Goal: Task Accomplishment & Management: Manage account settings

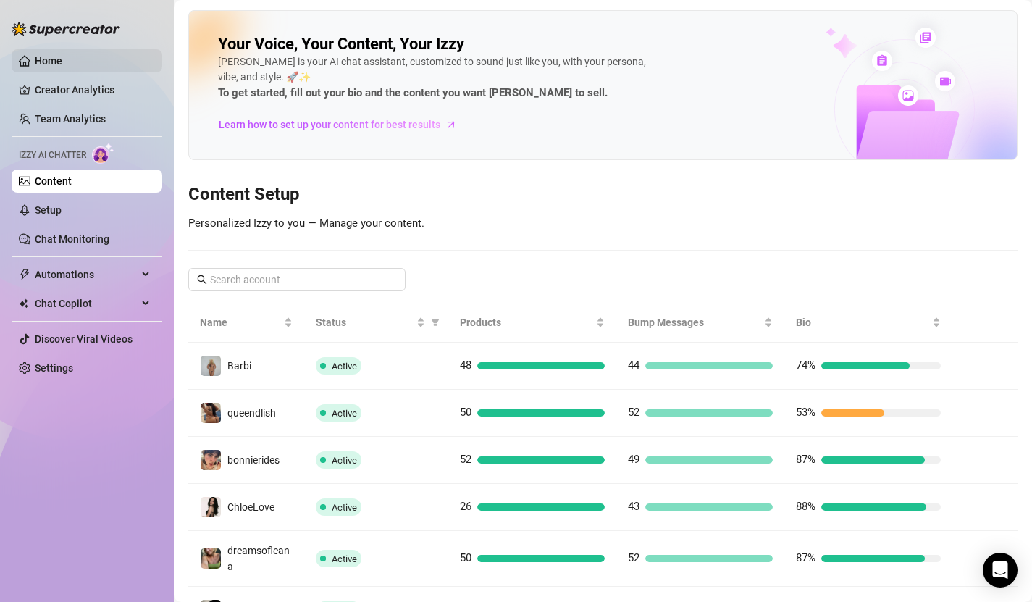
click at [62, 63] on link "Home" at bounding box center [49, 61] width 28 height 12
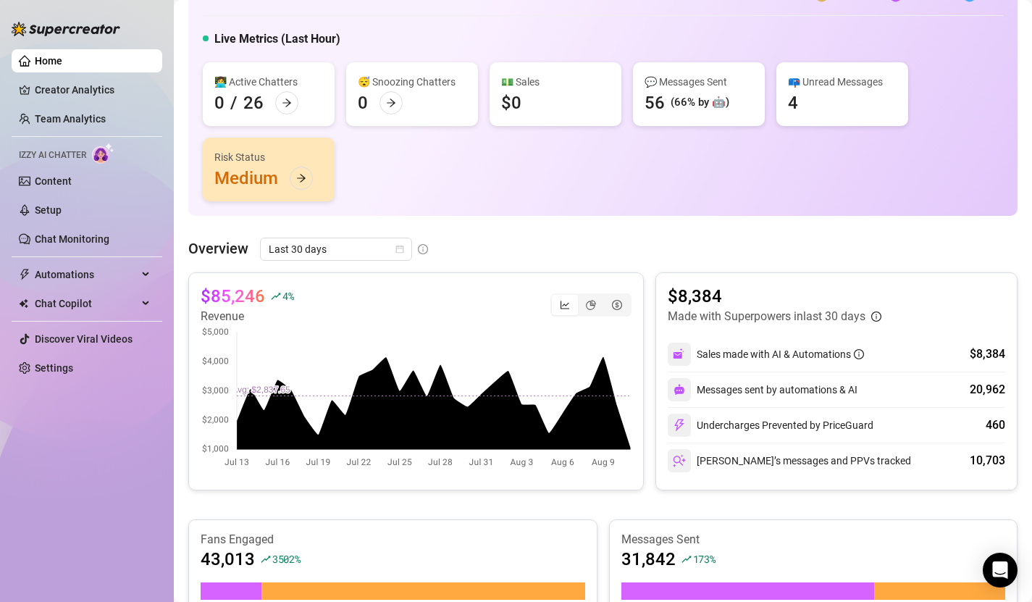
scroll to position [61, 0]
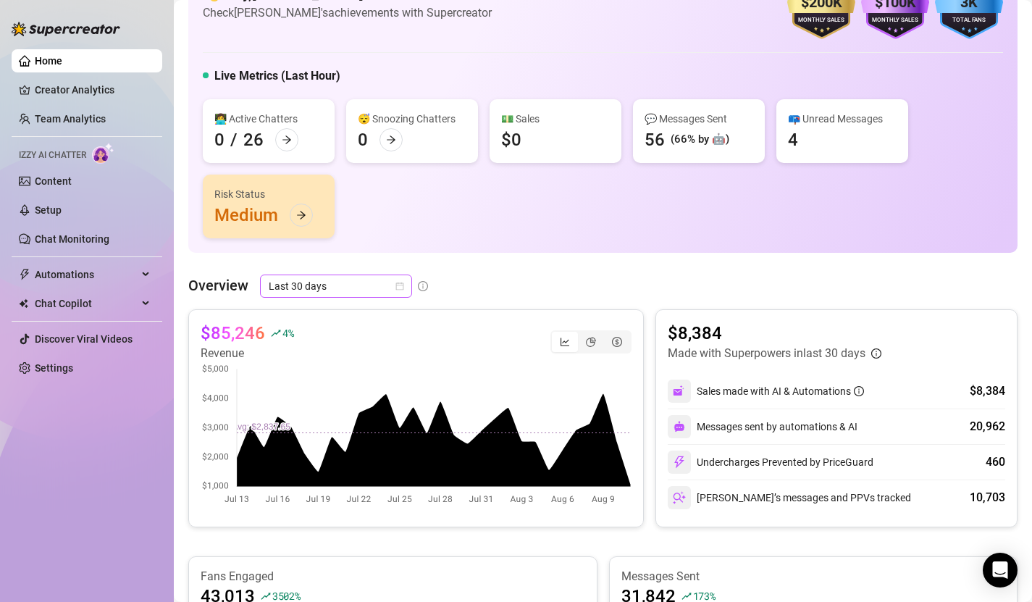
click at [402, 285] on icon "calendar" at bounding box center [399, 286] width 9 height 9
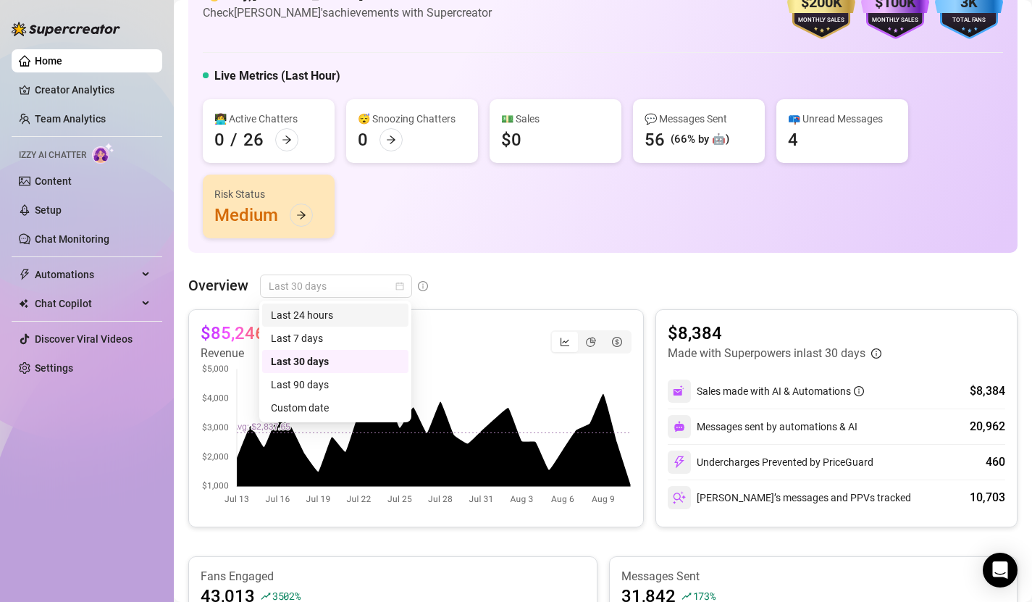
click at [459, 283] on div "Overview Last 30 days" at bounding box center [602, 285] width 829 height 23
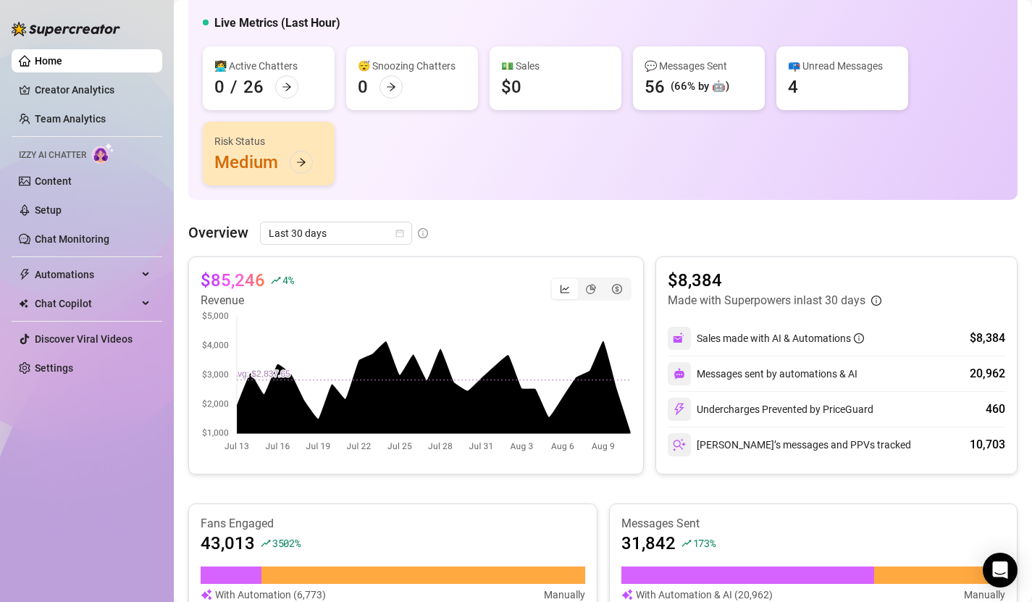
scroll to position [0, 0]
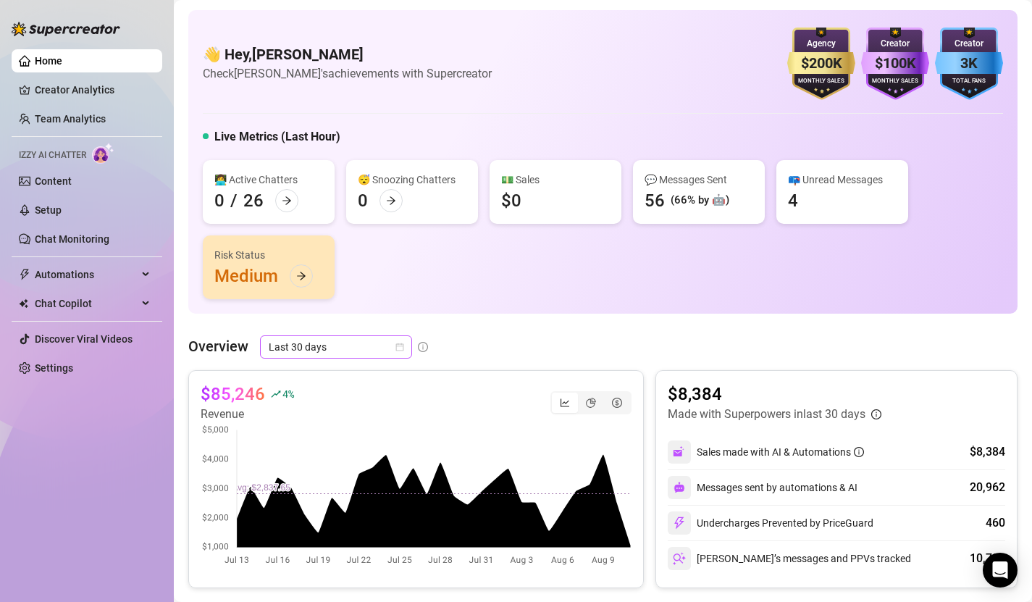
click at [397, 347] on icon "calendar" at bounding box center [399, 346] width 9 height 9
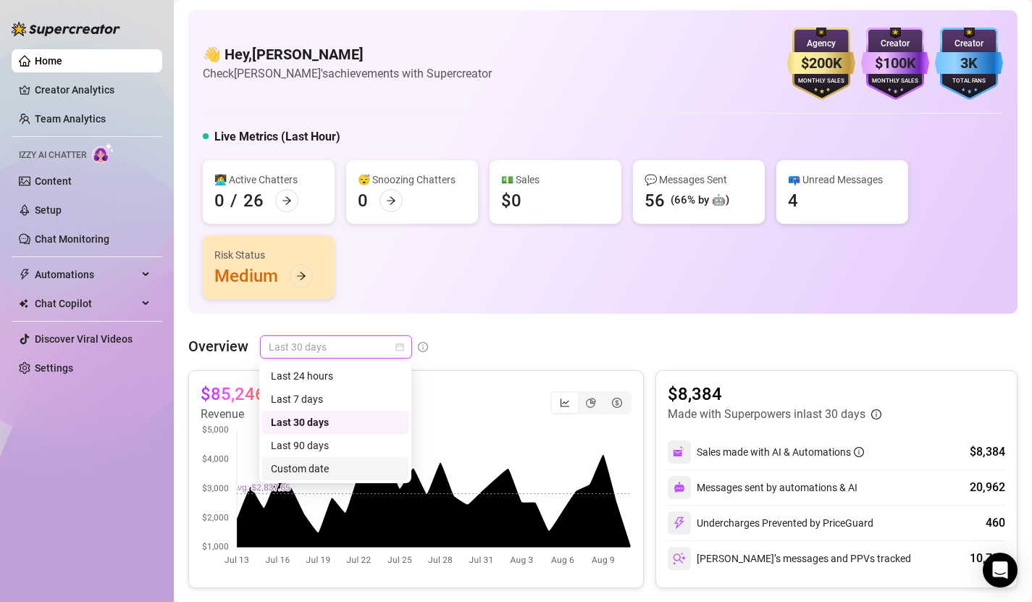
click at [337, 476] on div "Custom date" at bounding box center [335, 468] width 146 height 23
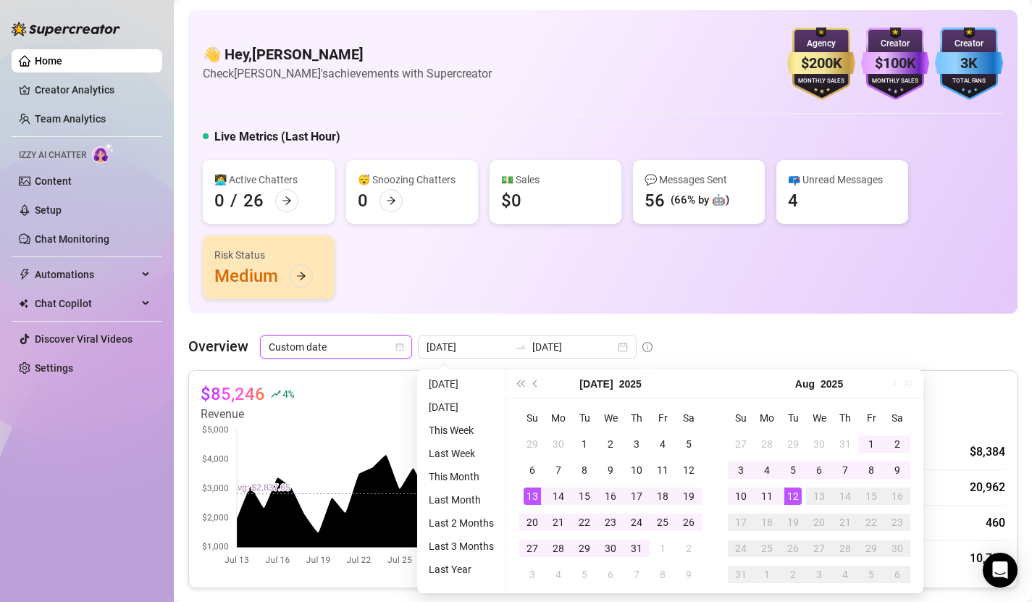
type input "[DATE]"
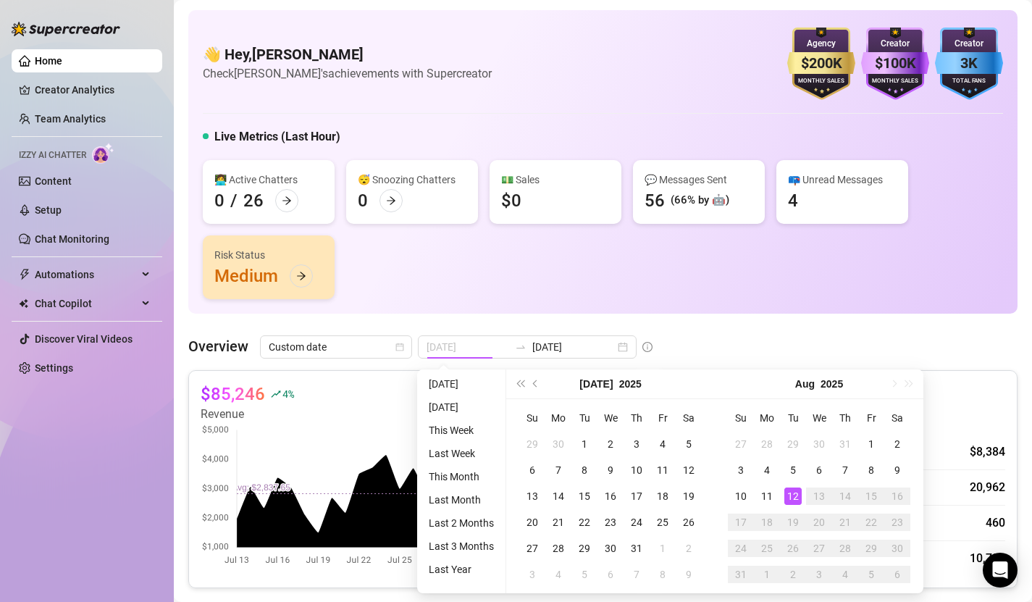
click at [796, 499] on div "12" at bounding box center [792, 495] width 17 height 17
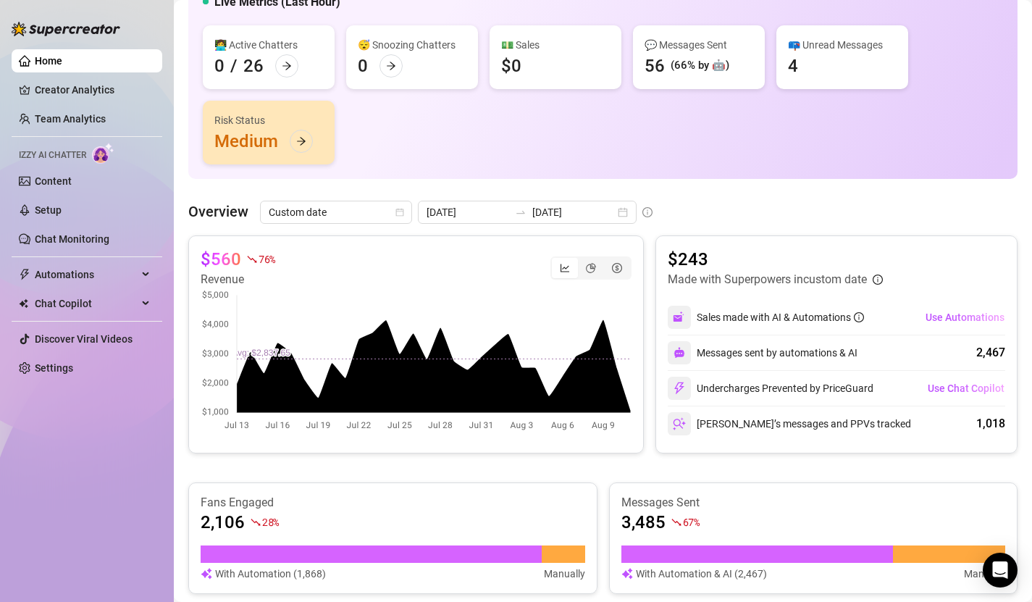
scroll to position [138, 0]
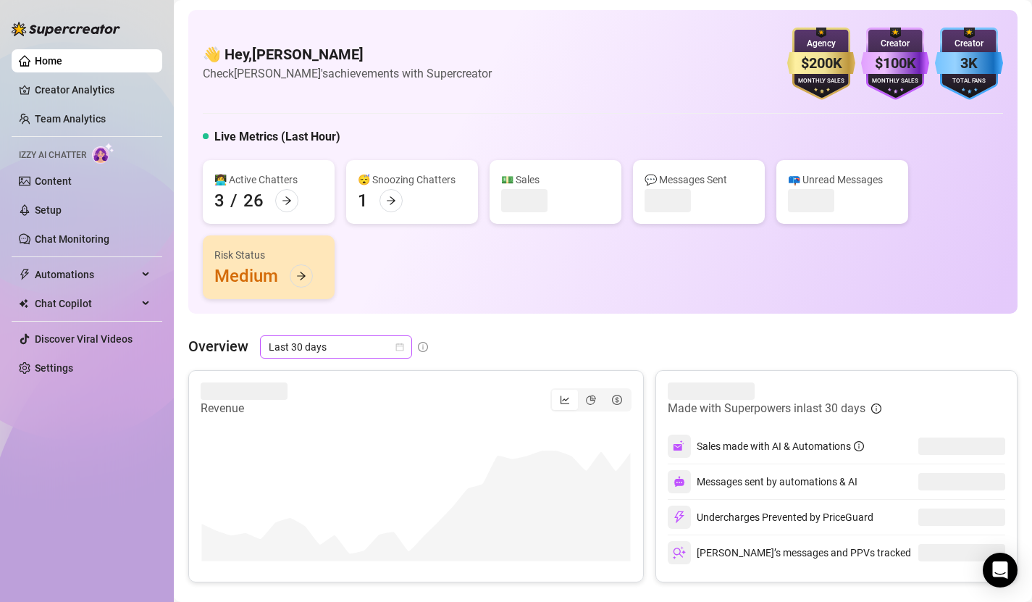
click at [402, 352] on span "Last 30 days" at bounding box center [336, 347] width 135 height 22
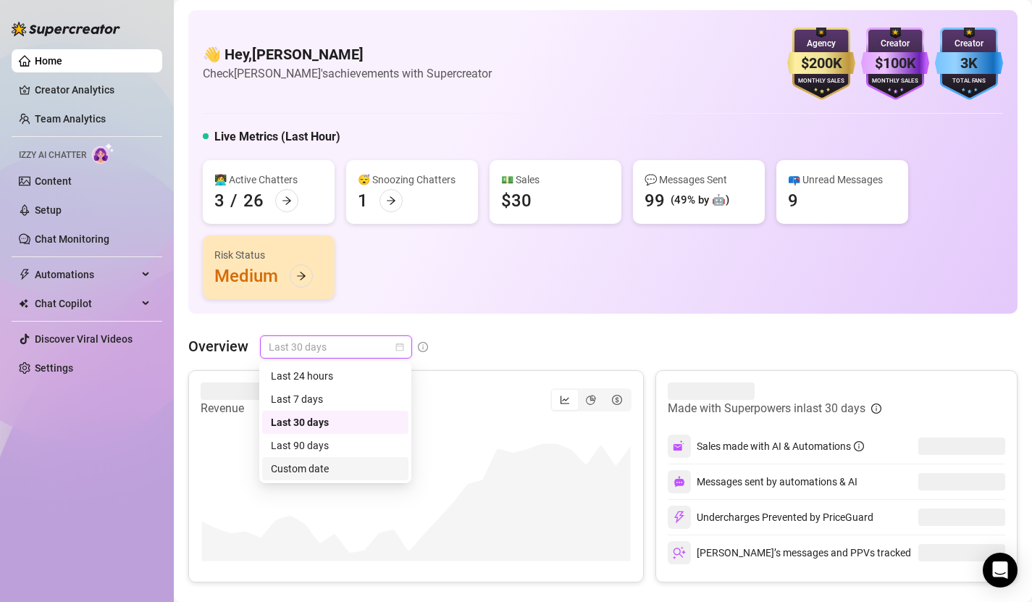
click at [339, 475] on div "Custom date" at bounding box center [335, 468] width 129 height 16
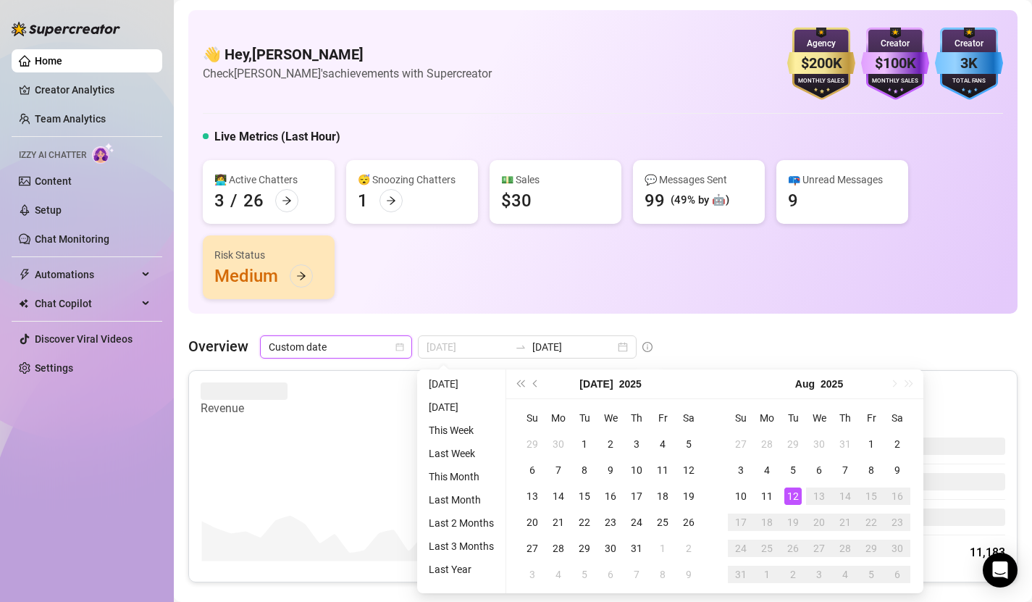
click at [793, 495] on div "12" at bounding box center [792, 495] width 17 height 17
type input "[DATE]"
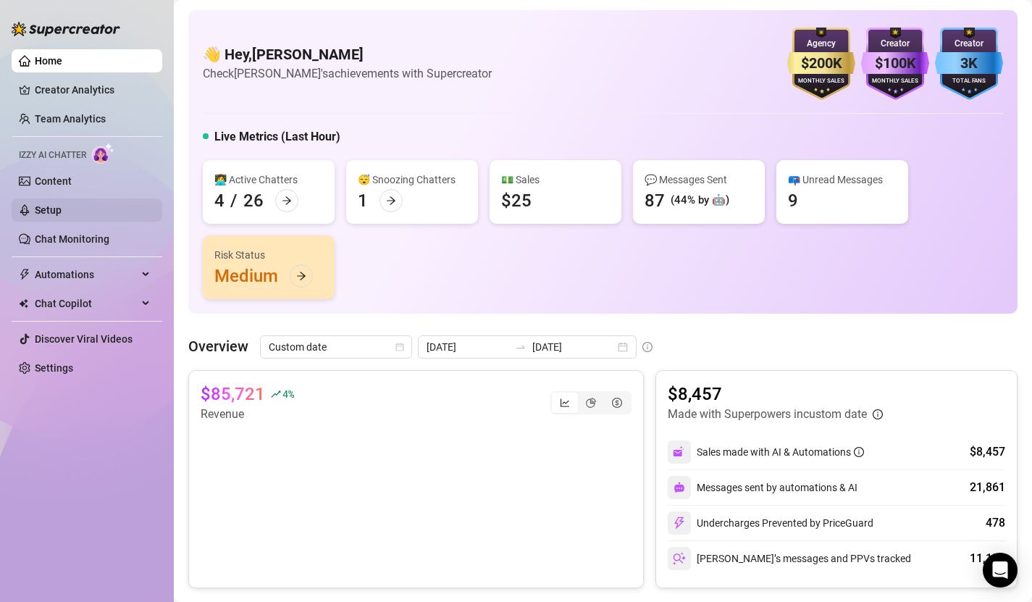
click at [60, 214] on link "Setup" at bounding box center [48, 210] width 27 height 12
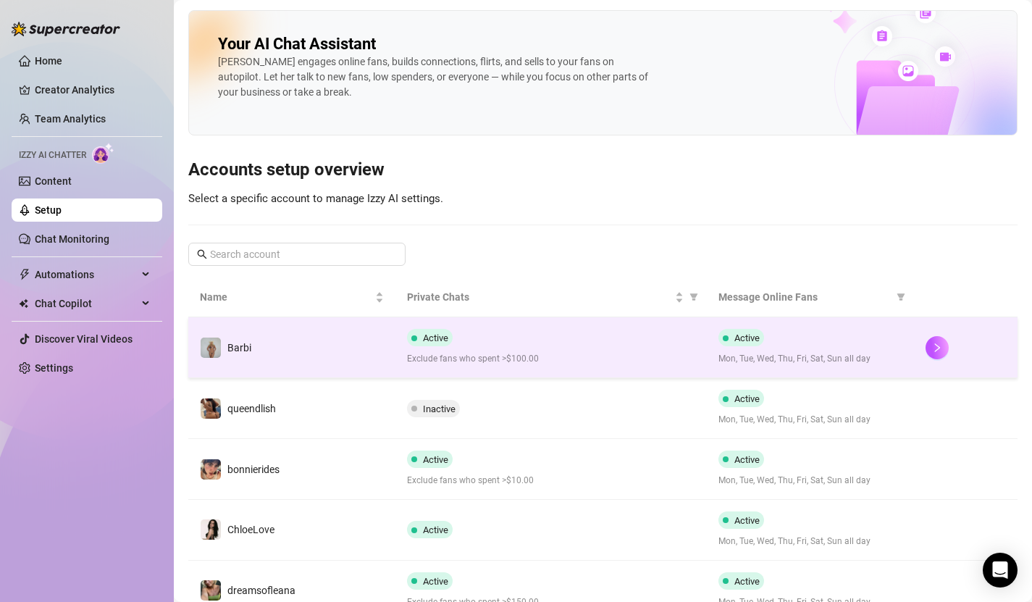
click at [484, 344] on div "Active Exclude fans who spent >$100.00" at bounding box center [550, 347] width 287 height 37
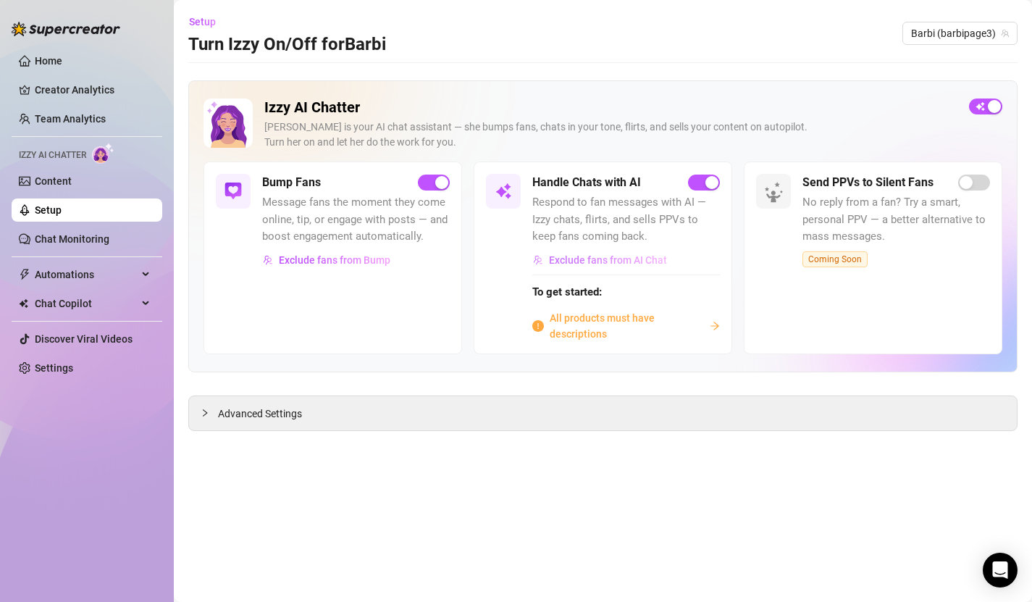
click at [602, 260] on span "Exclude fans from AI Chat" at bounding box center [608, 260] width 118 height 12
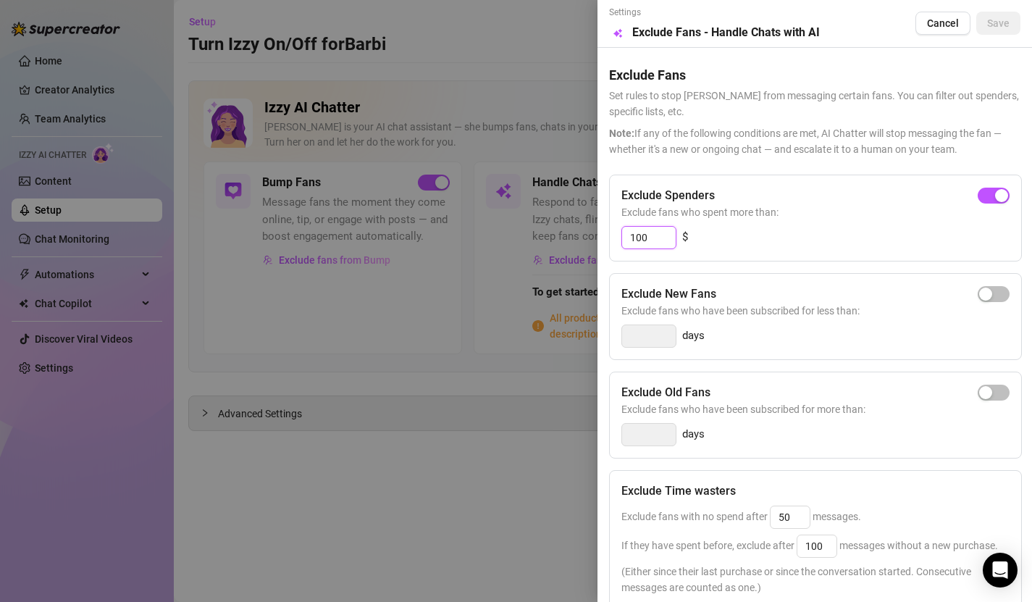
click at [643, 232] on input "100" at bounding box center [649, 238] width 54 height 22
type input "10"
click at [1004, 18] on span "Save" at bounding box center [998, 23] width 22 height 12
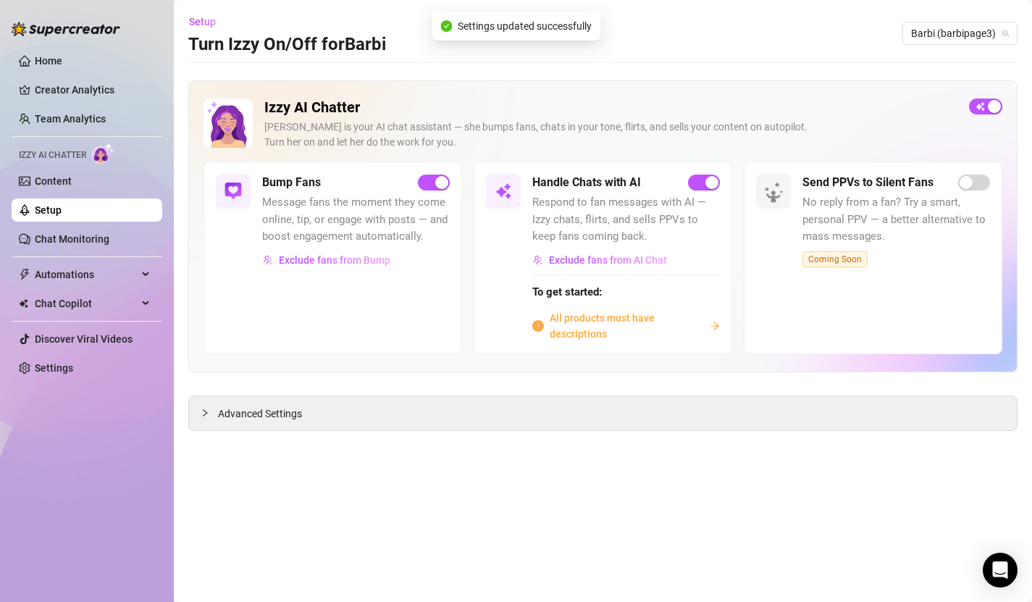
click at [43, 211] on link "Setup" at bounding box center [48, 210] width 27 height 12
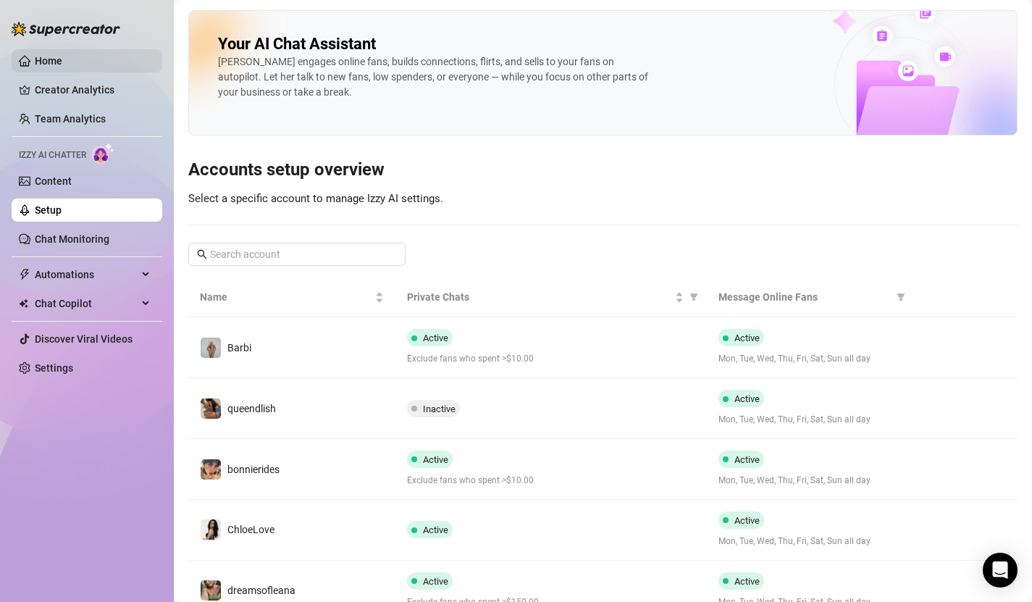
click at [59, 59] on link "Home" at bounding box center [49, 61] width 28 height 12
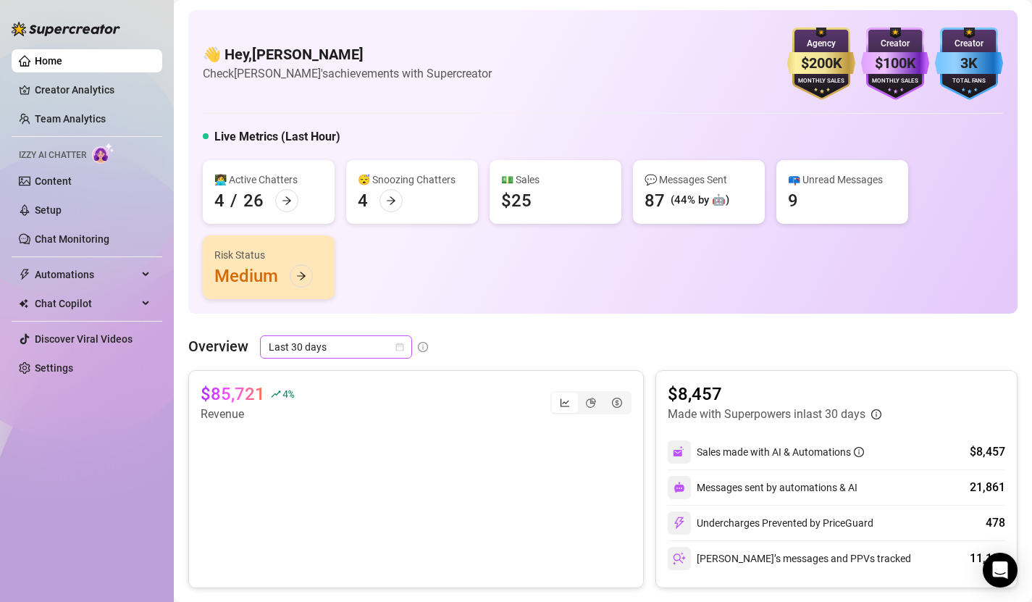
click at [401, 344] on icon "calendar" at bounding box center [400, 347] width 8 height 8
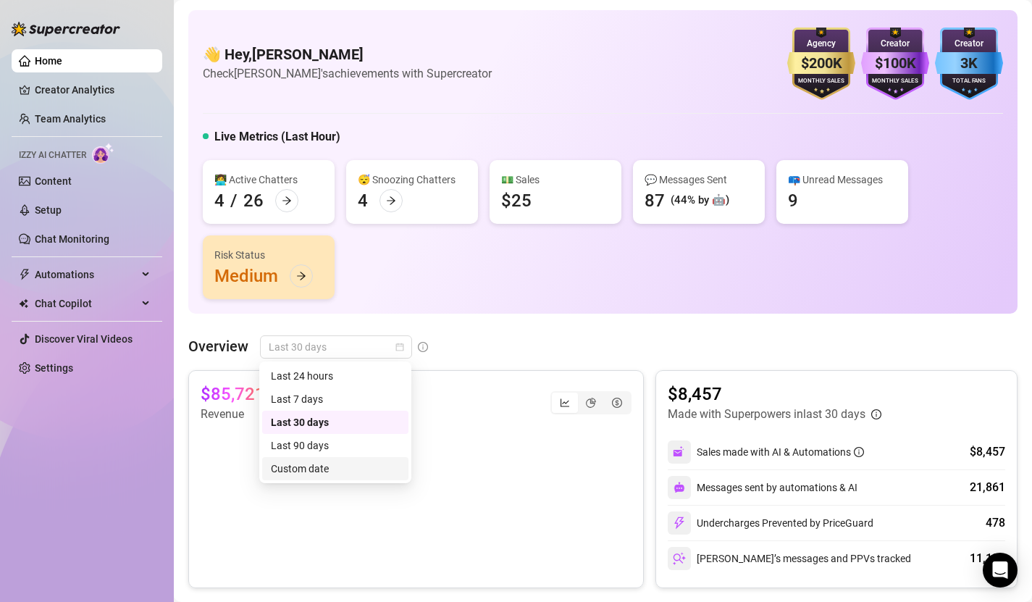
click at [342, 470] on div "Custom date" at bounding box center [335, 468] width 129 height 16
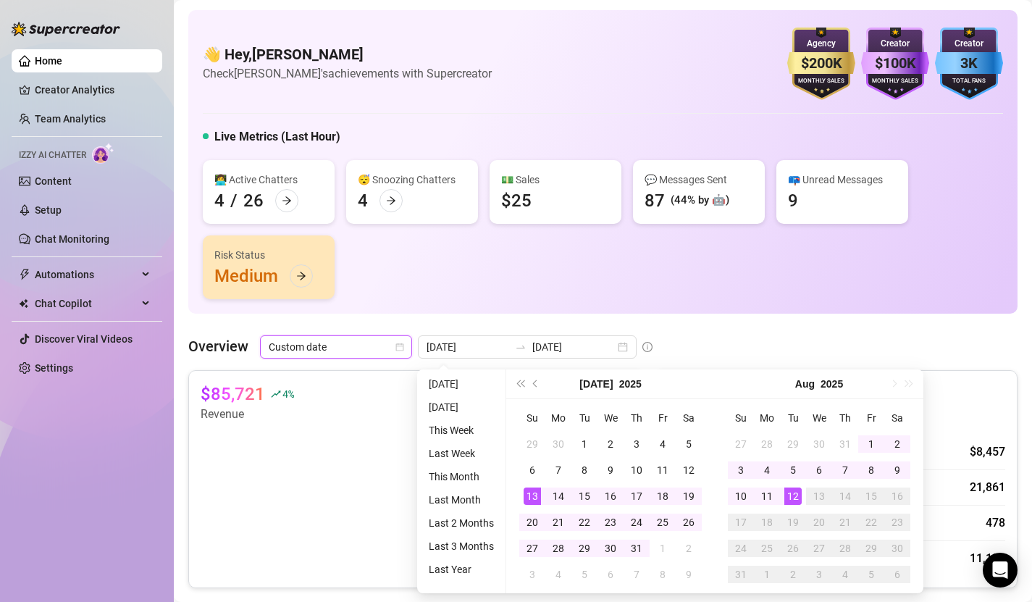
type input "[DATE]"
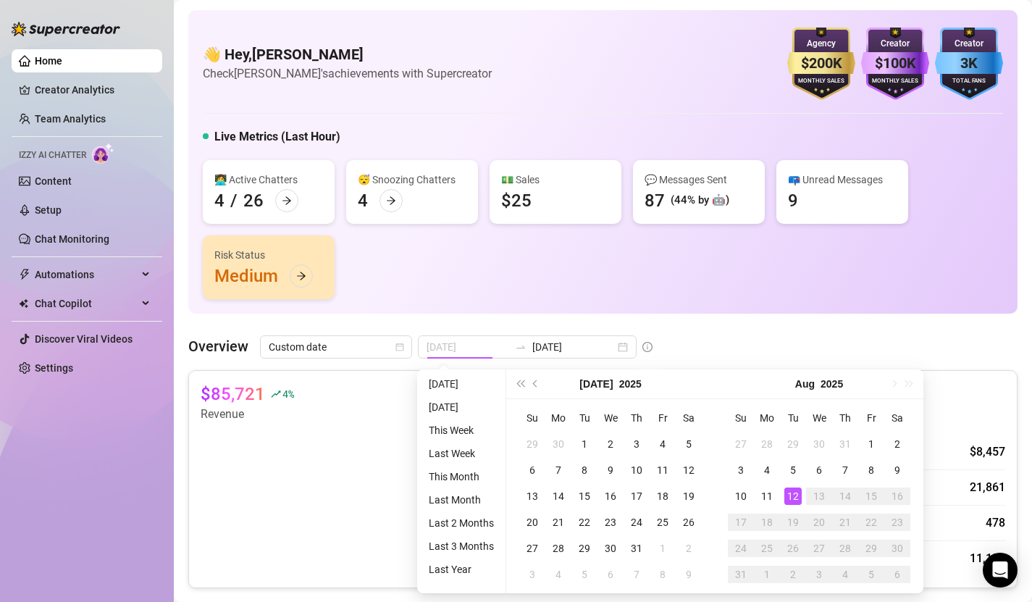
click at [801, 500] on td "12" at bounding box center [793, 496] width 26 height 26
click at [797, 496] on div "12" at bounding box center [792, 495] width 17 height 17
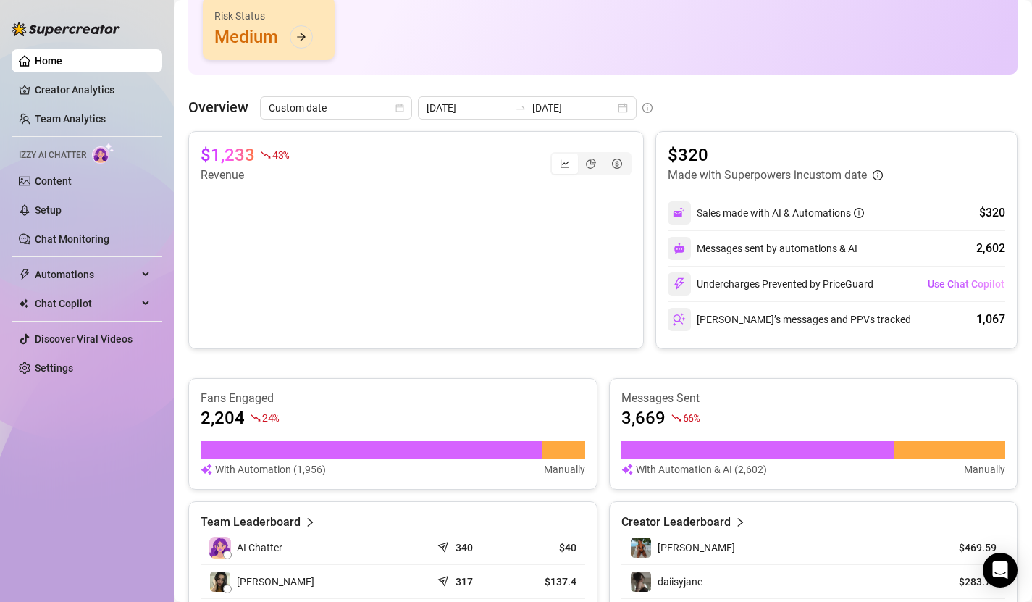
scroll to position [201, 0]
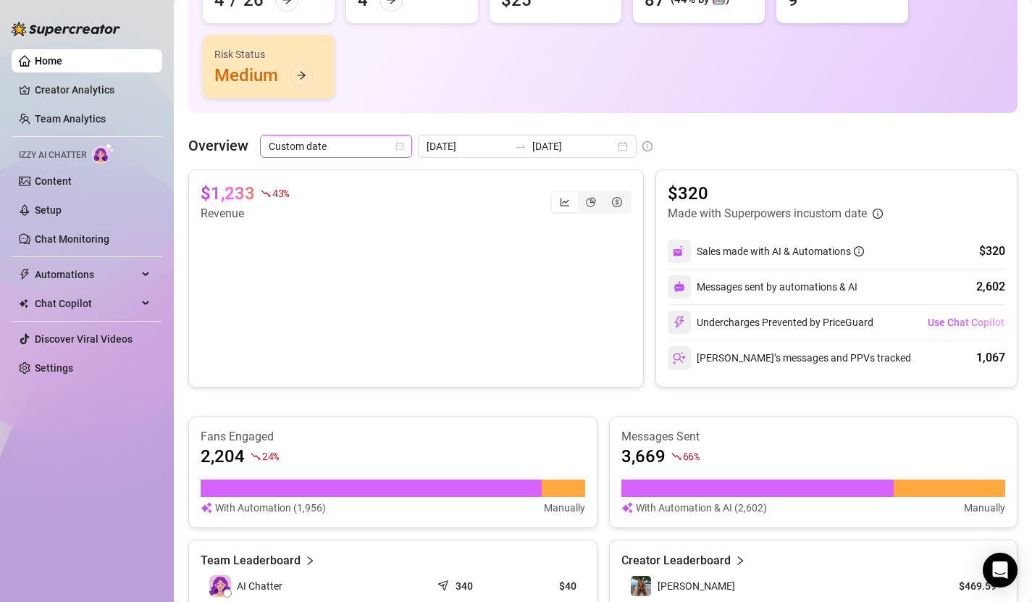
click at [399, 148] on icon "calendar" at bounding box center [399, 146] width 9 height 9
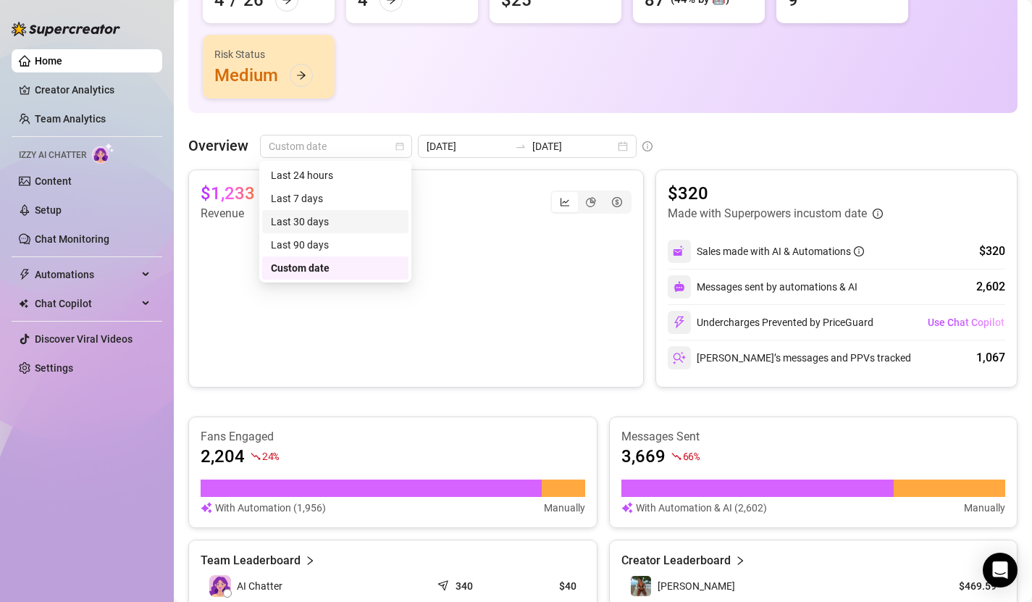
click at [345, 226] on div "Last 30 days" at bounding box center [335, 222] width 129 height 16
